Goal: Obtain resource: Download file/media

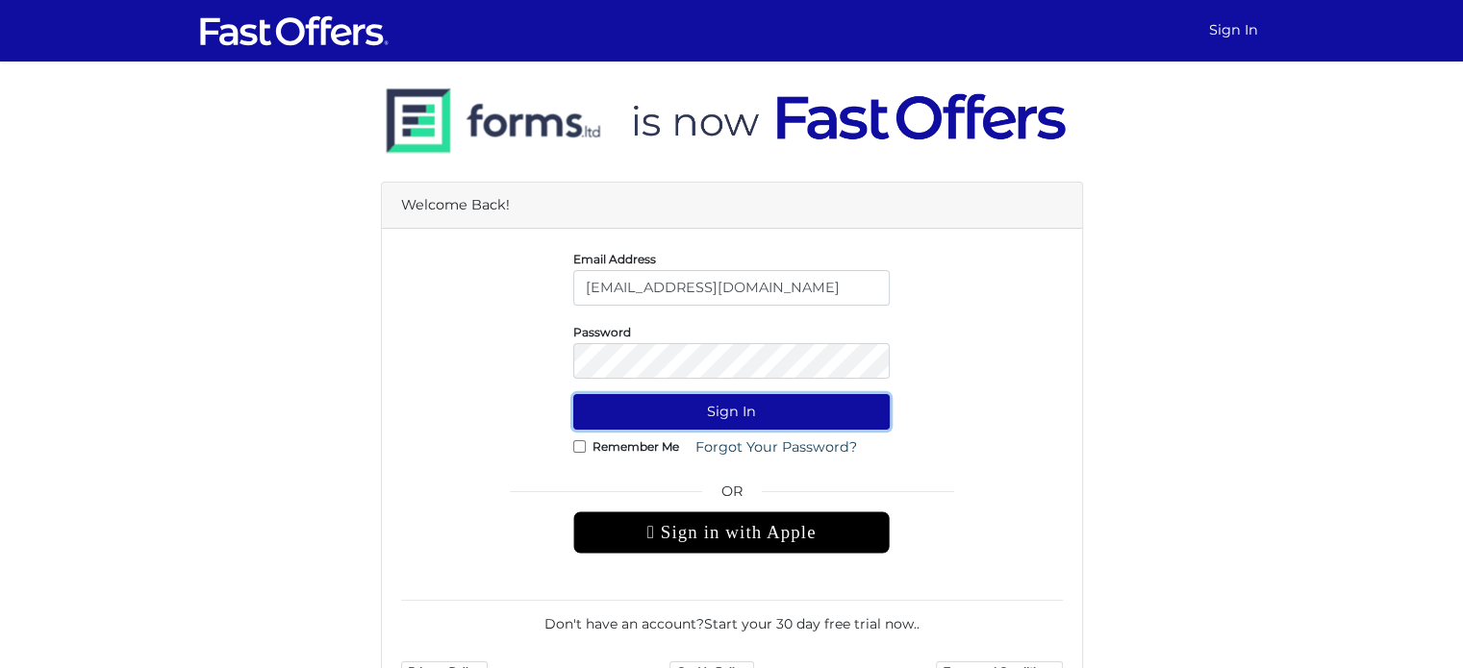
click at [713, 411] on button "Sign In" at bounding box center [731, 412] width 316 height 36
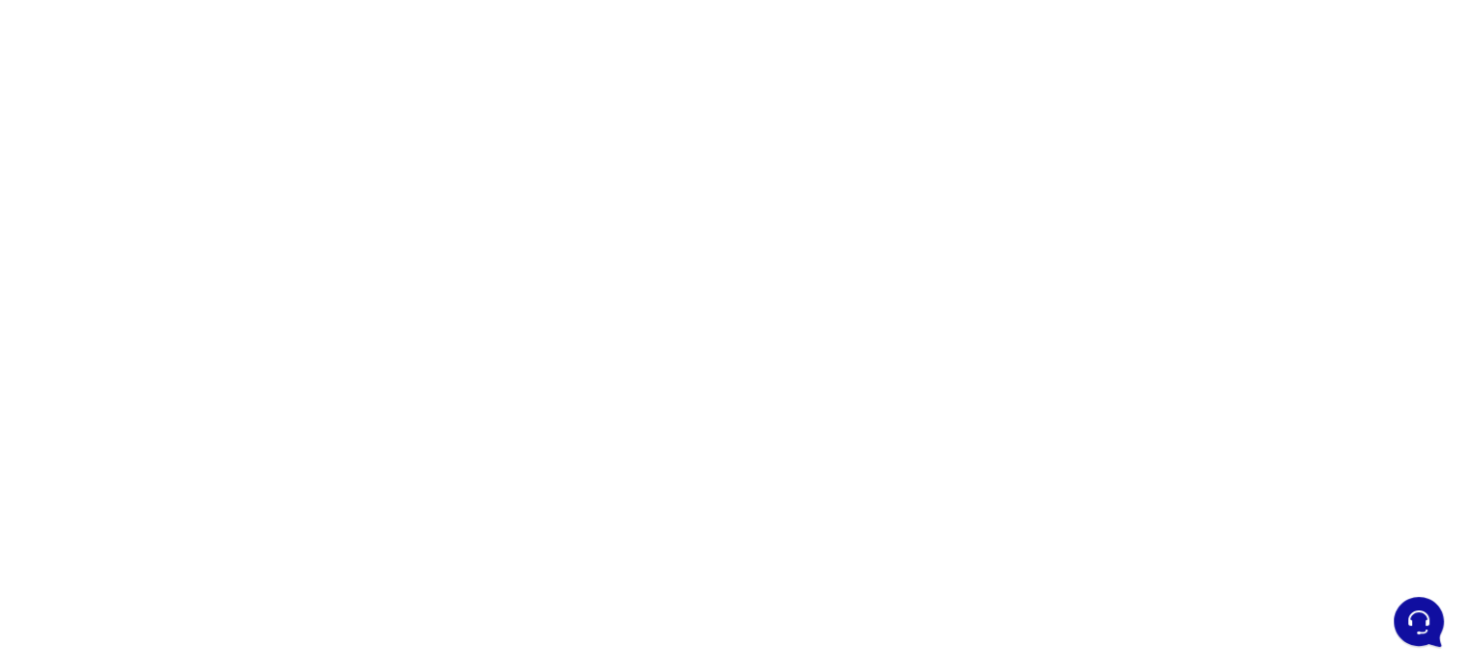
scroll to position [192, 0]
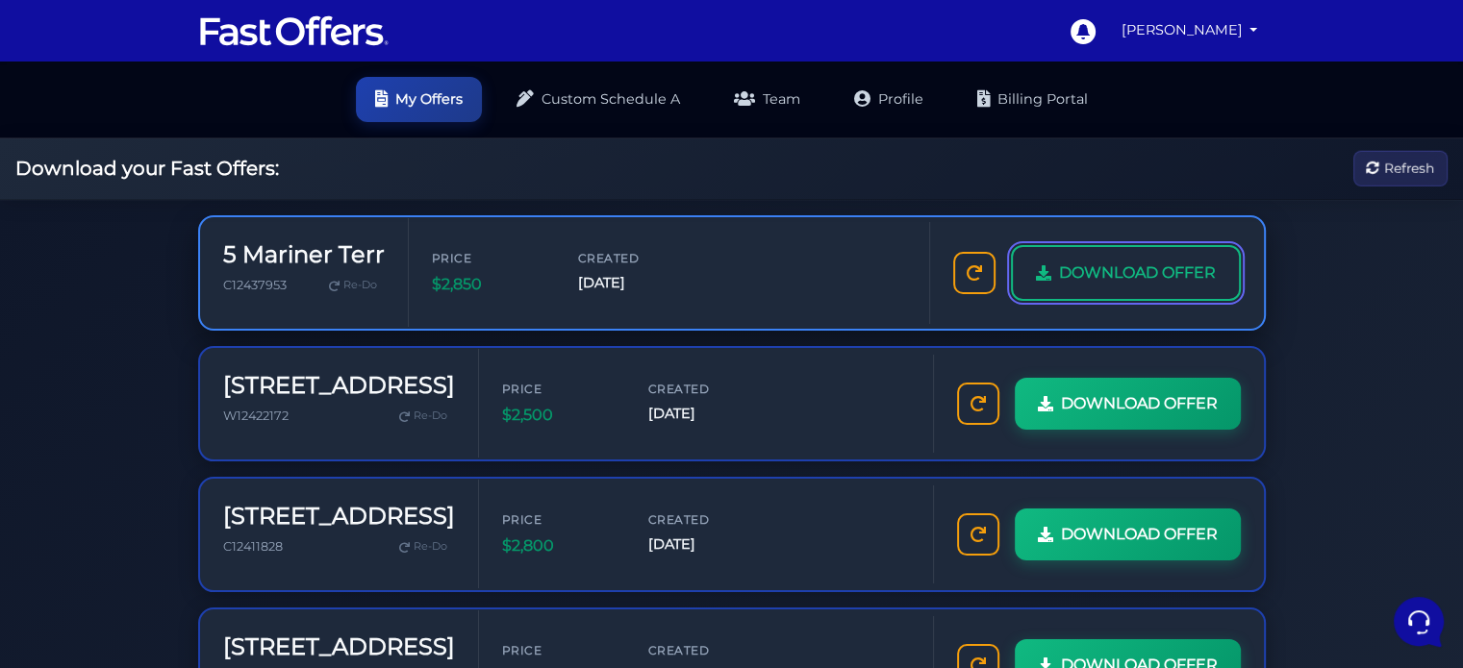
click at [1157, 269] on span "DOWNLOAD OFFER" at bounding box center [1137, 273] width 157 height 25
